Goal: Task Accomplishment & Management: Manage account settings

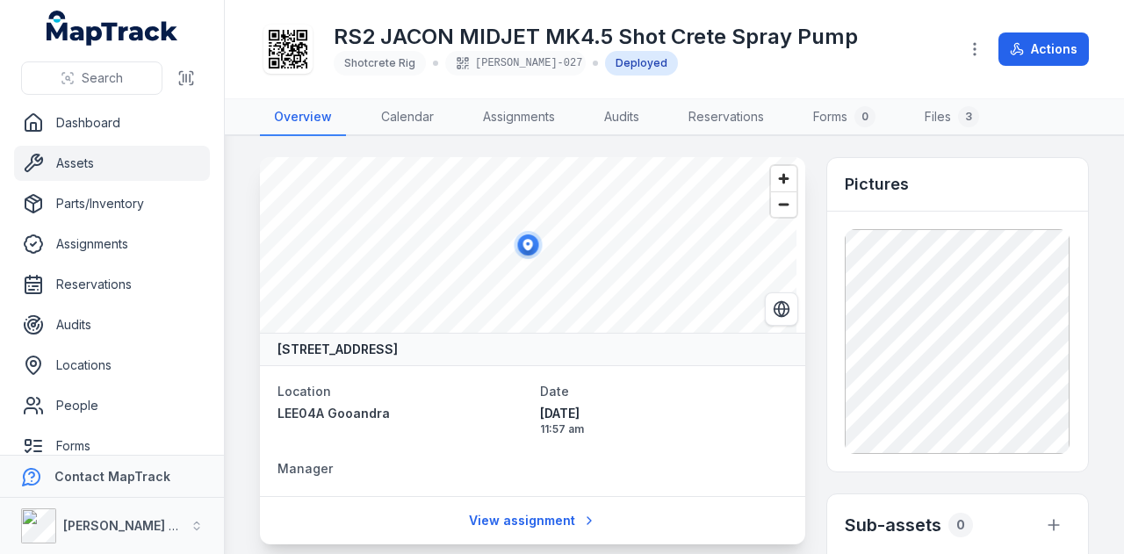
click at [121, 168] on link "Assets" at bounding box center [112, 163] width 196 height 35
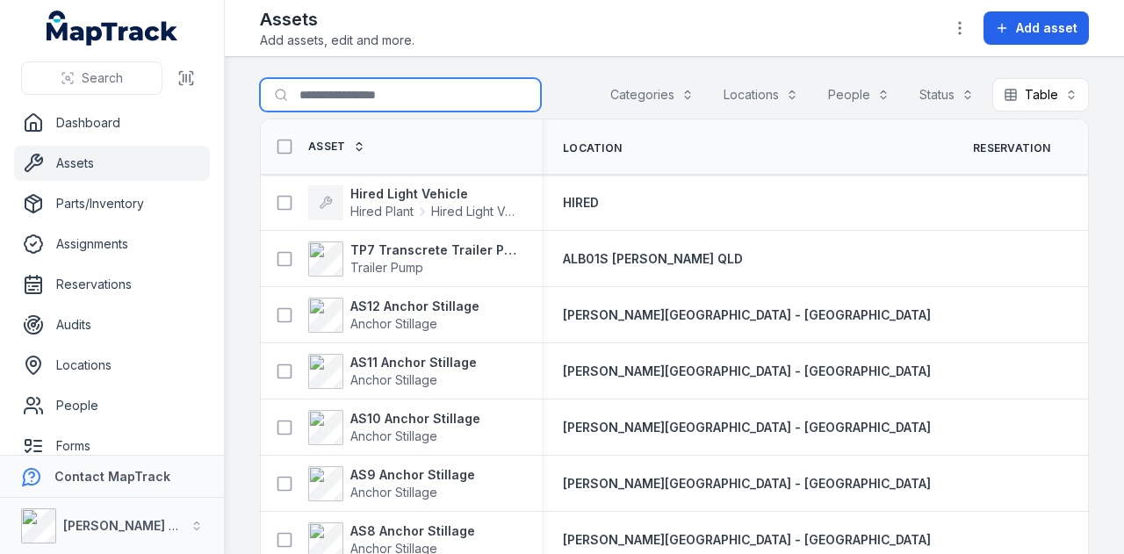
click at [411, 85] on input "Search for assets" at bounding box center [400, 94] width 281 height 33
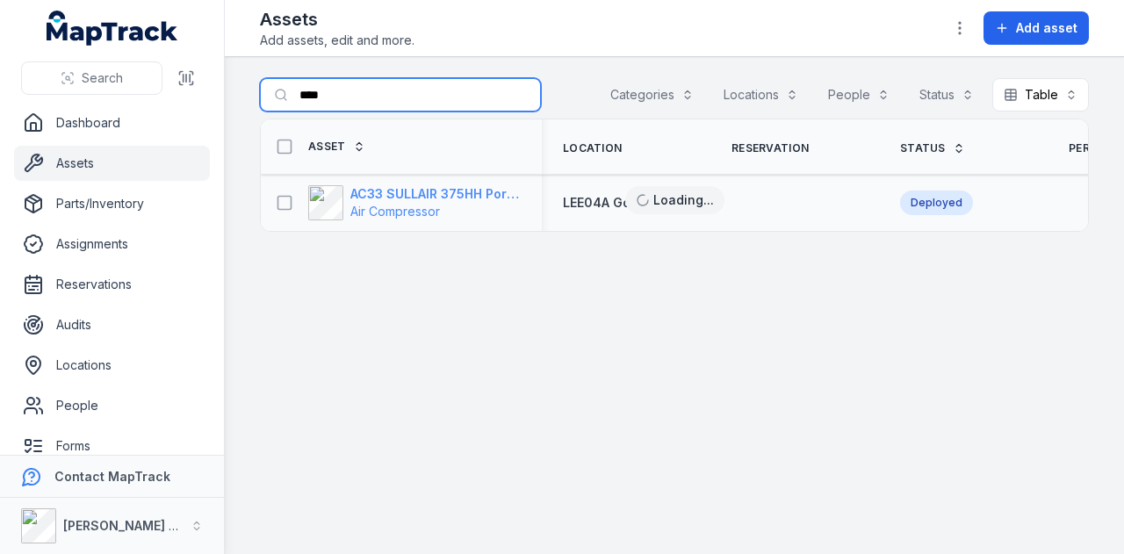
type input "****"
click at [421, 197] on strong "AC33 SULLAIR 375HH Portable Compressor" at bounding box center [435, 194] width 170 height 18
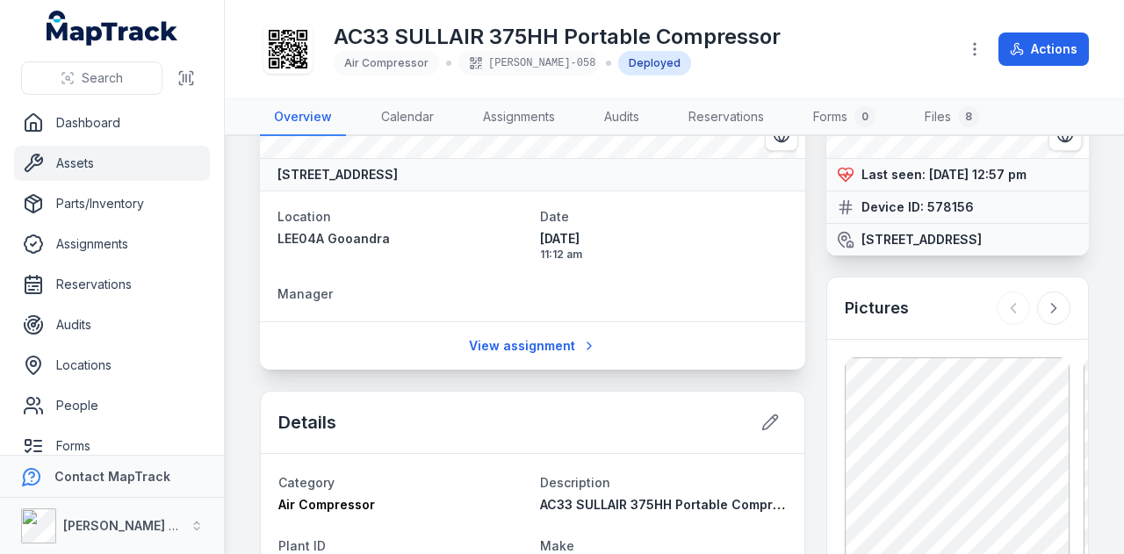
scroll to position [176, 0]
click at [762, 413] on icon at bounding box center [770, 422] width 18 height 18
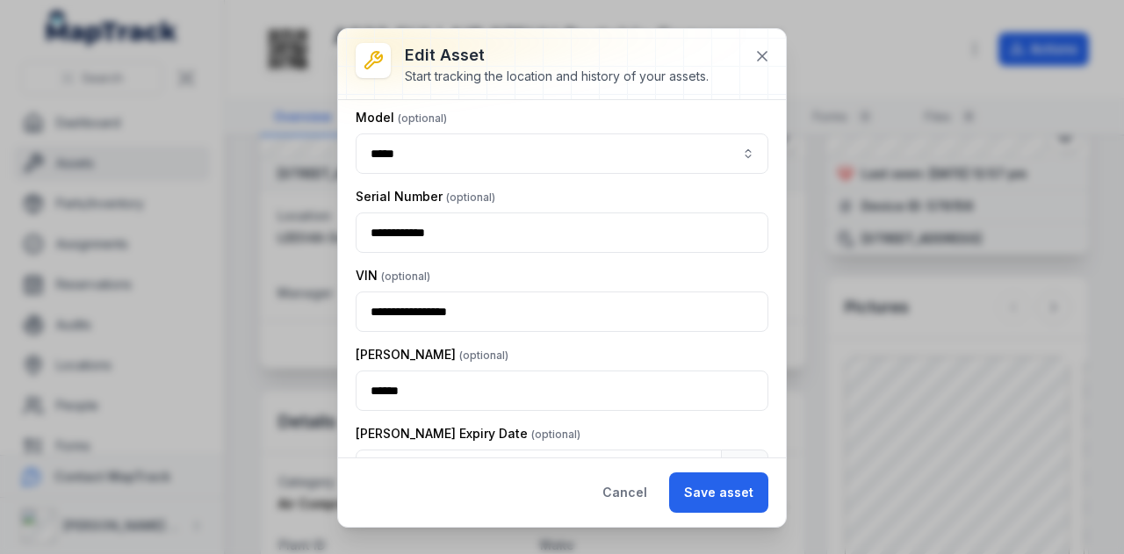
scroll to position [527, 0]
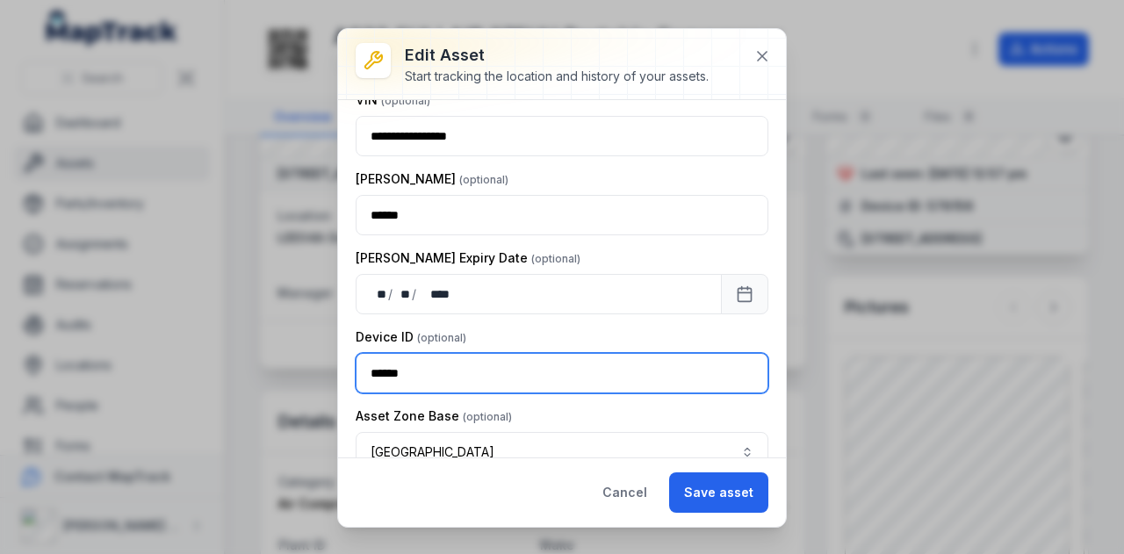
drag, startPoint x: 441, startPoint y: 377, endPoint x: 163, endPoint y: 377, distance: 277.5
click at [163, 377] on div "**********" at bounding box center [562, 277] width 1124 height 554
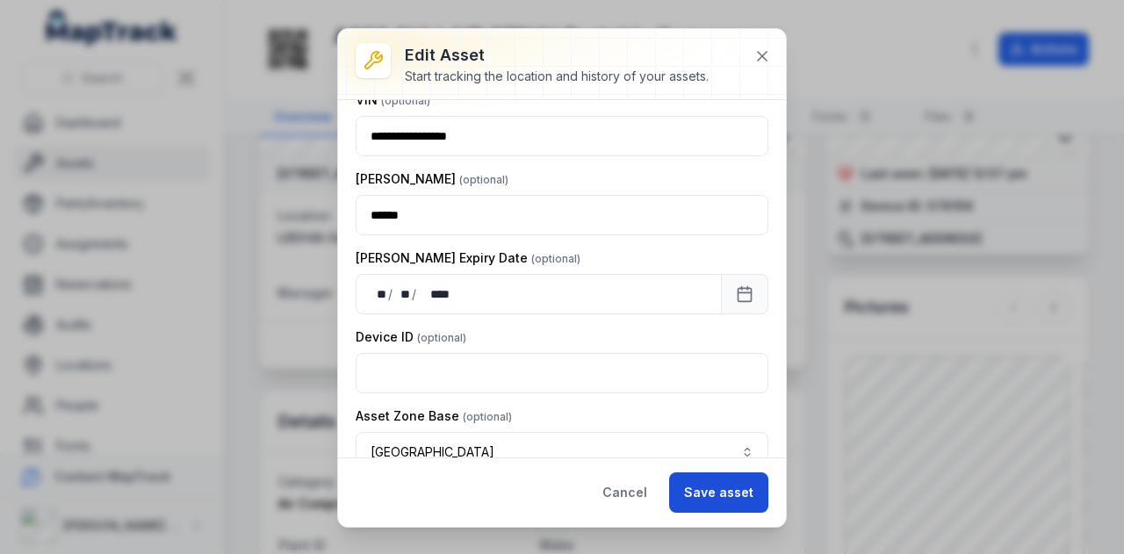
click at [701, 501] on button "Save asset" at bounding box center [718, 492] width 99 height 40
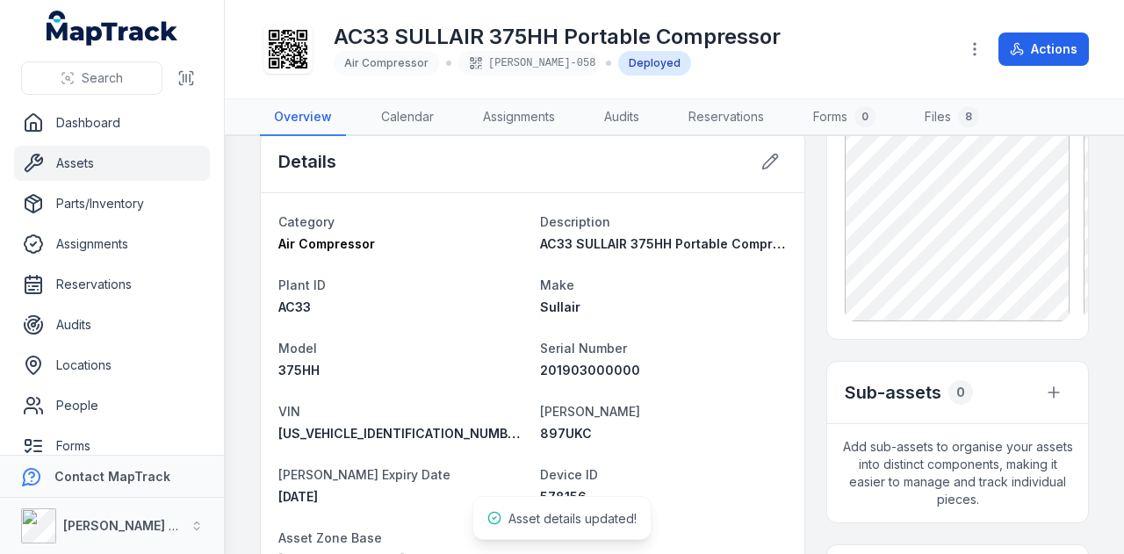
scroll to position [439, 0]
